Goal: Task Accomplishment & Management: Use online tool/utility

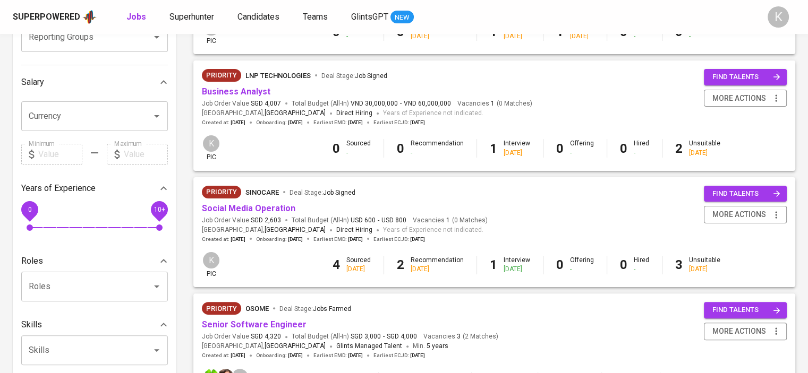
scroll to position [319, 0]
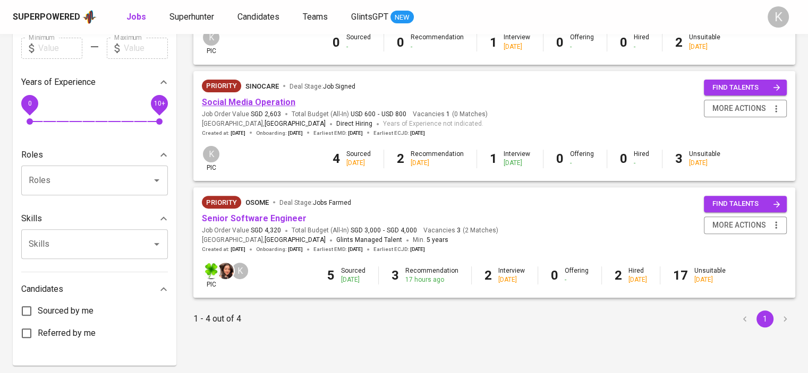
click at [267, 101] on link "Social Media Operation" at bounding box center [248, 102] width 93 height 10
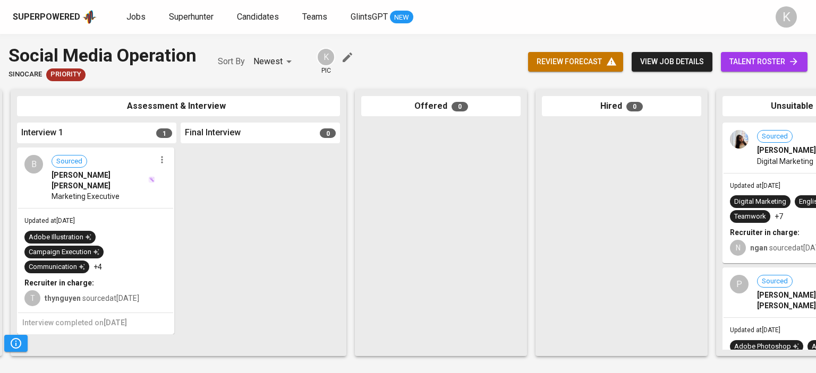
scroll to position [0, 364]
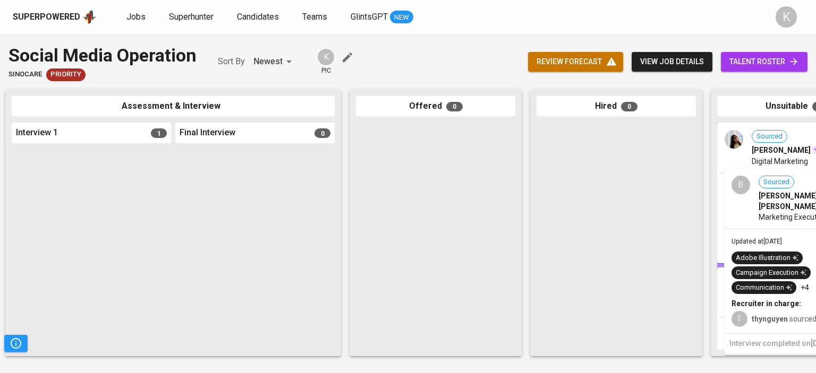
drag, startPoint x: 121, startPoint y: 226, endPoint x: 815, endPoint y: 245, distance: 694.5
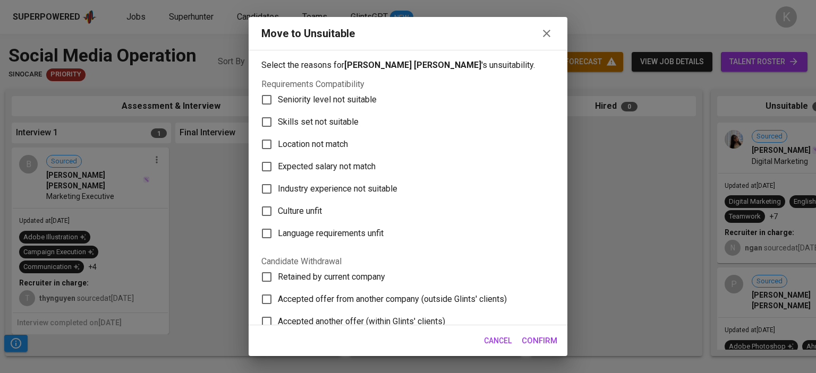
click at [300, 118] on span "Skills set not suitable" at bounding box center [318, 122] width 81 height 13
click at [278, 118] on input "Skills set not suitable" at bounding box center [266, 122] width 22 height 22
checkbox input "true"
click at [539, 339] on span "Confirm" at bounding box center [540, 341] width 36 height 14
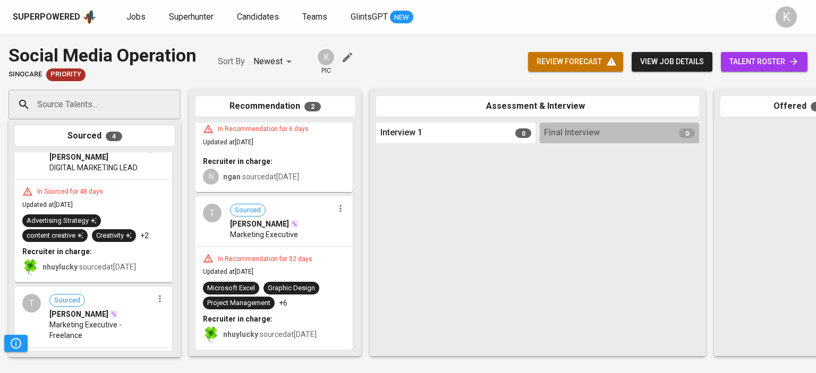
scroll to position [0, 0]
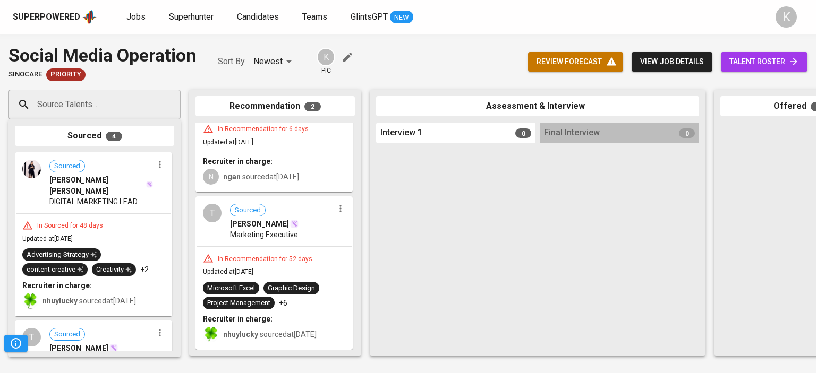
click at [115, 183] on span "[PERSON_NAME] [PERSON_NAME]" at bounding box center [97, 185] width 96 height 21
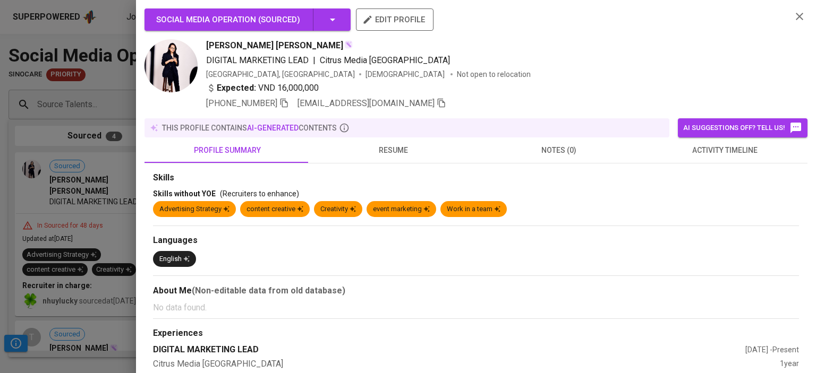
click at [385, 149] on span "resume" at bounding box center [393, 150] width 153 height 13
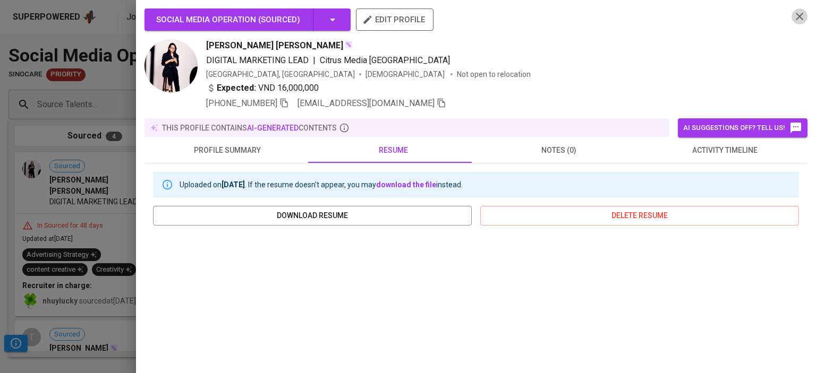
click at [794, 16] on icon "button" at bounding box center [799, 16] width 13 height 13
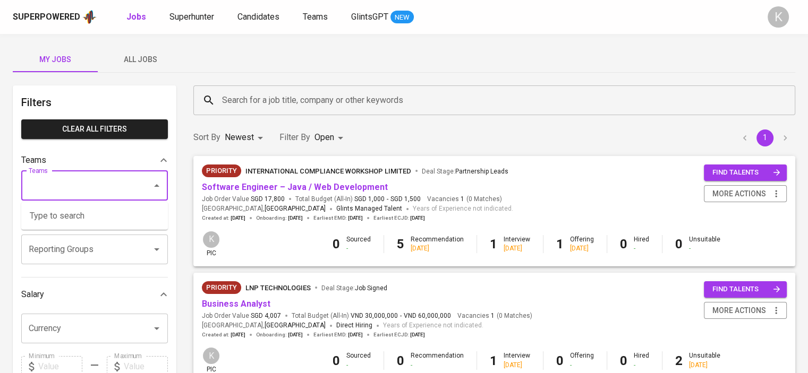
click at [89, 186] on input "Teams" at bounding box center [79, 186] width 107 height 20
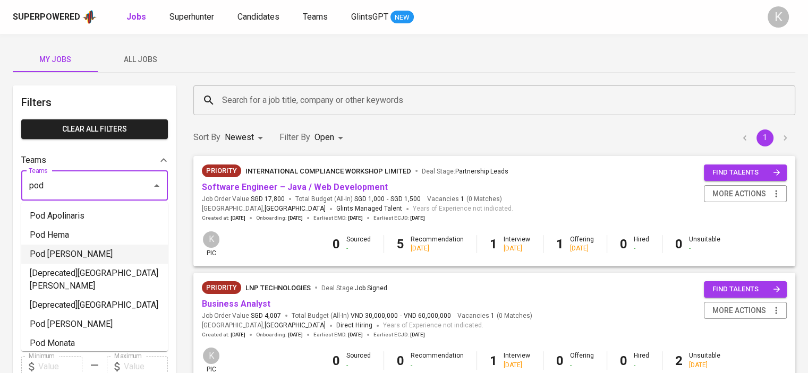
click at [73, 258] on li "Pod [PERSON_NAME]" at bounding box center [94, 254] width 147 height 19
type input "pod"
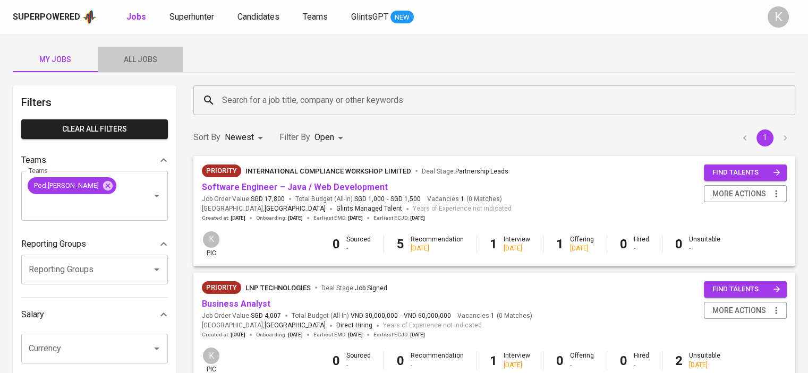
click at [151, 61] on span "All Jobs" at bounding box center [140, 59] width 72 height 13
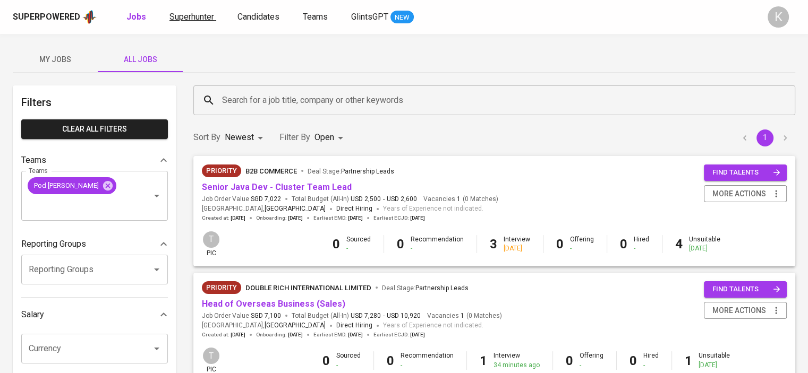
click at [194, 18] on span "Superhunter" at bounding box center [191, 17] width 45 height 10
